Goal: Task Accomplishment & Management: Manage account settings

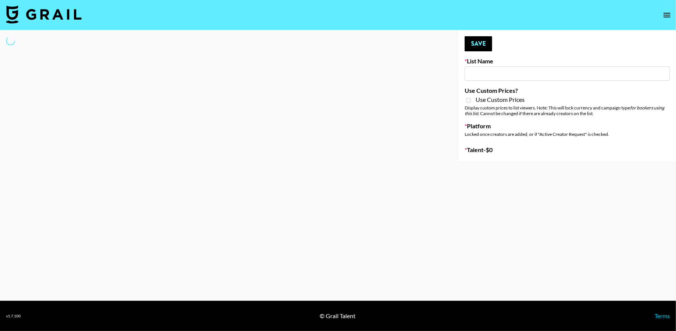
type input "London Fashion Week [DATE]"
select select "Song"
type input "[DEMOGRAPHIC_DATA] Creators List"
select select "Song"
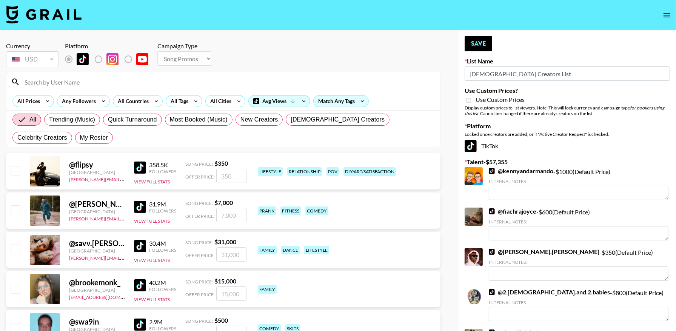
click at [168, 80] on input at bounding box center [228, 82] width 416 height 12
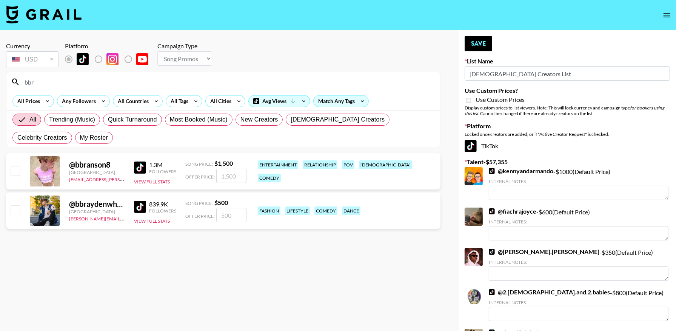
type input "bbr"
click at [18, 174] on input "checkbox" at bounding box center [15, 170] width 9 height 9
checkbox input "true"
type input "1500"
click at [226, 83] on input "bbr" at bounding box center [228, 82] width 416 height 12
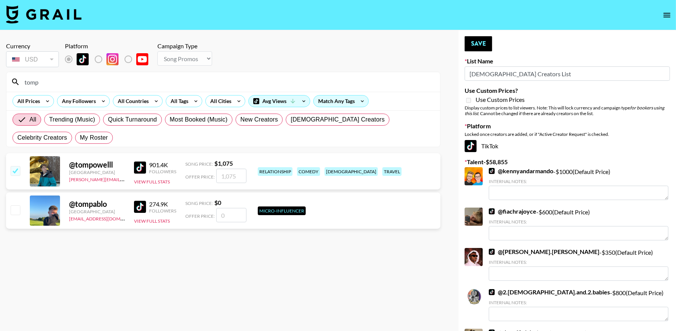
type input "tomp"
click at [233, 174] on input "number" at bounding box center [231, 176] width 30 height 14
type input "800"
click at [227, 52] on div "Currency USD USD ​ Platform Campaign Type Choose Type... Song Promos Brand Prom…" at bounding box center [223, 55] width 435 height 26
click at [227, 58] on div "Currency USD USD ​ Platform Campaign Type Choose Type... Song Promos Brand Prom…" at bounding box center [223, 55] width 435 height 26
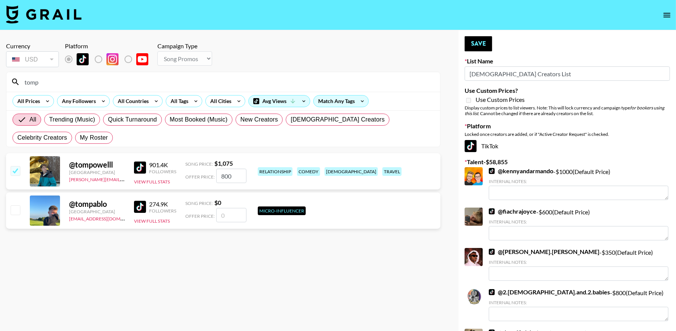
click at [247, 83] on input "tomp" at bounding box center [228, 82] width 416 height 12
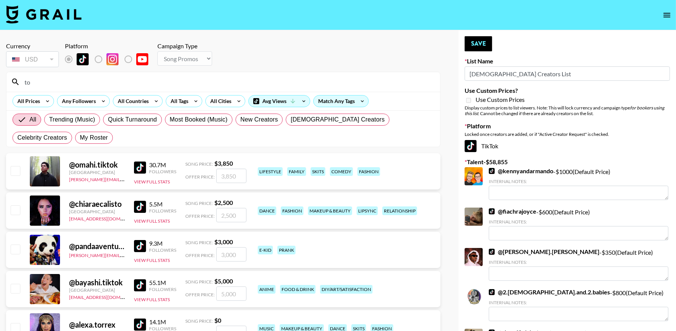
type input "t"
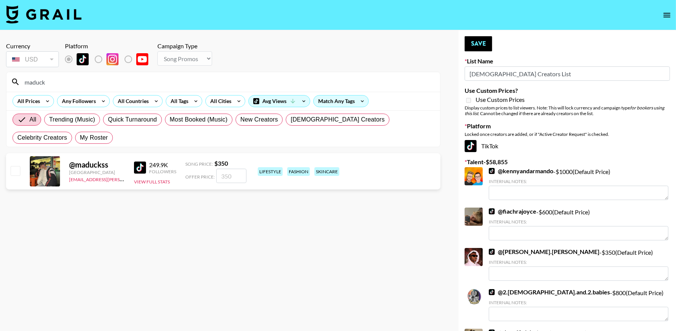
type input "maduck"
click at [15, 173] on input "checkbox" at bounding box center [15, 170] width 9 height 9
checkbox input "true"
type input "350"
click at [163, 80] on input "maduck" at bounding box center [228, 82] width 416 height 12
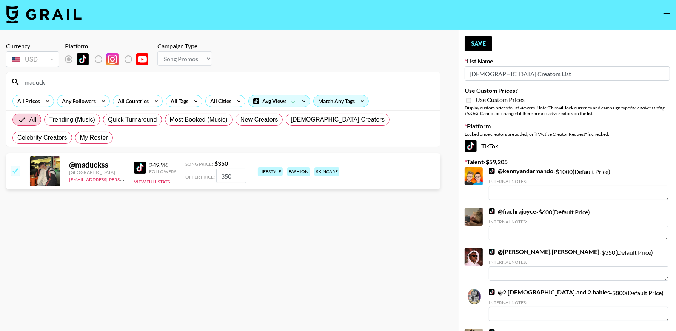
click at [163, 80] on input "maduck" at bounding box center [228, 82] width 416 height 12
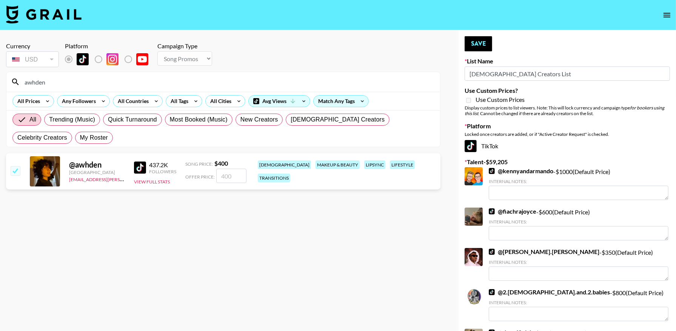
type input "awhden"
click at [235, 176] on input "number" at bounding box center [231, 176] width 30 height 14
type input "3"
type input "5"
checkbox input "true"
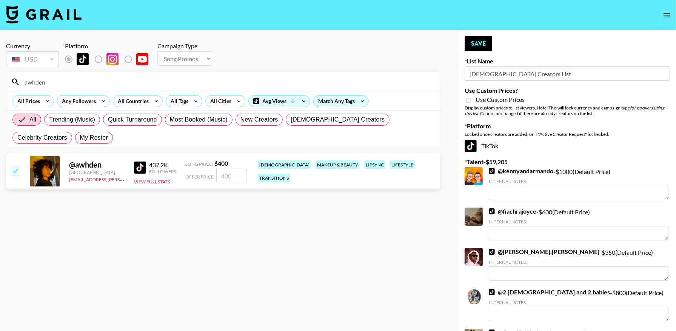
type input "3"
checkbox input "true"
type input "350"
click at [486, 43] on button "Save" at bounding box center [479, 43] width 28 height 15
